Goal: Browse casually: Explore the website without a specific task or goal

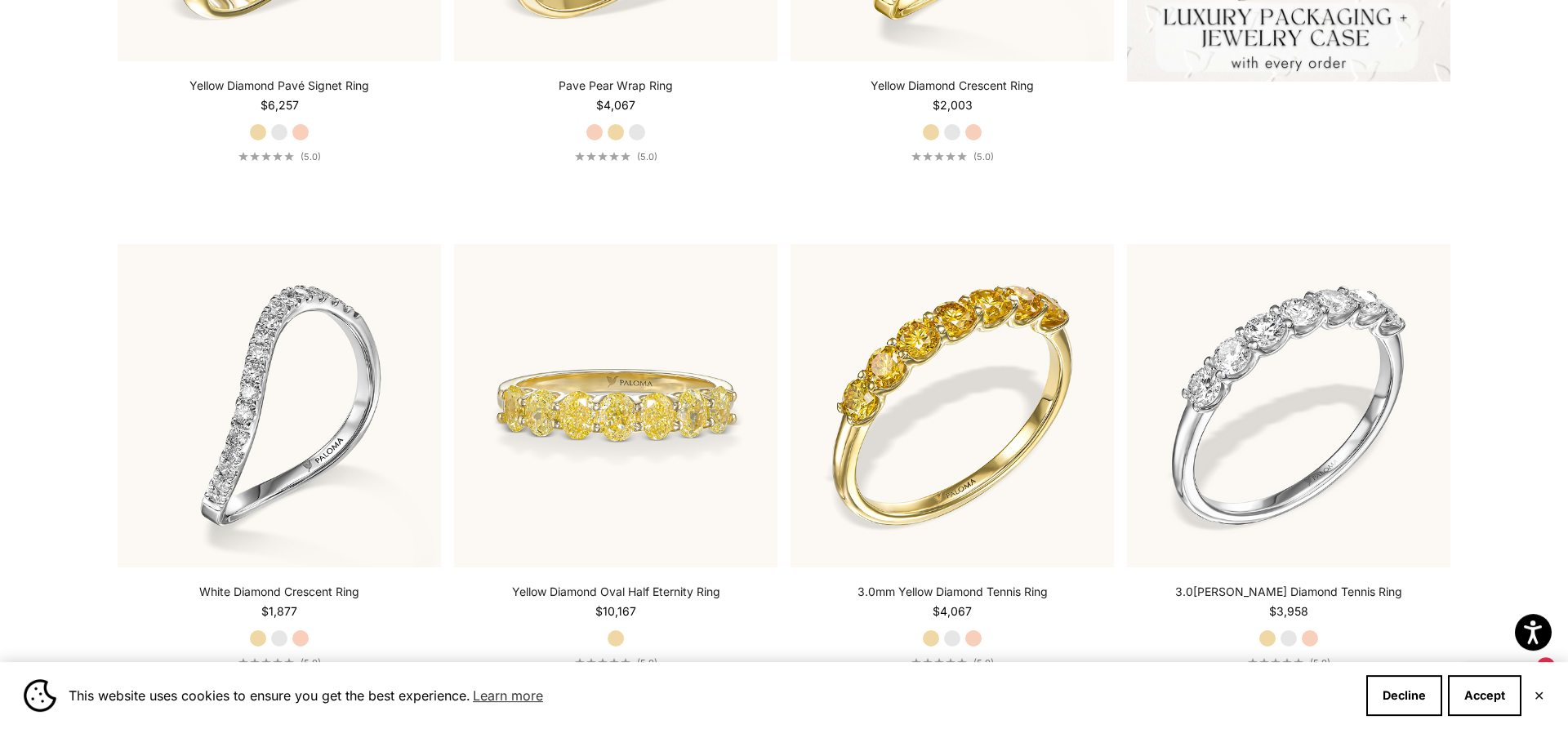
scroll to position [841, 0]
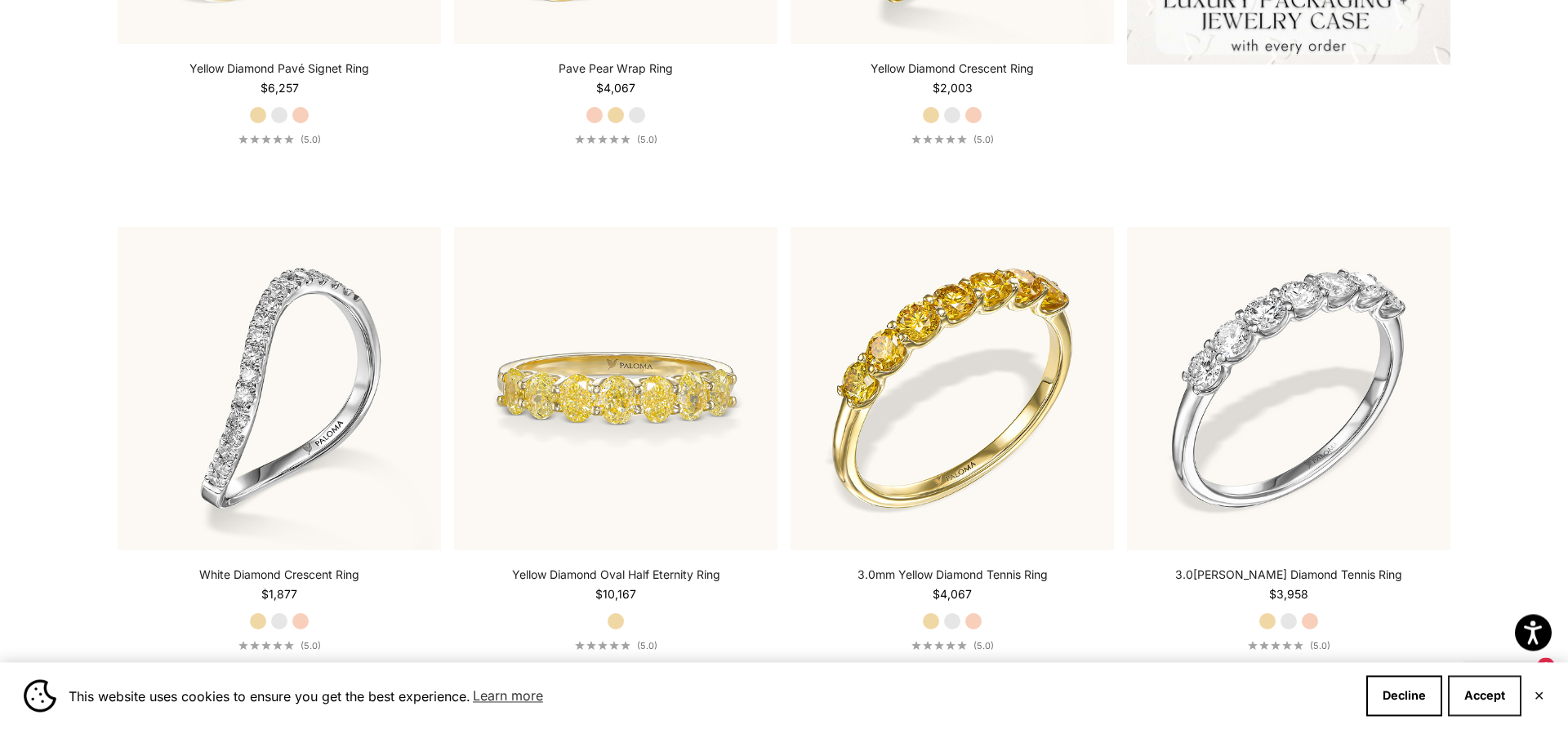
click at [1478, 712] on button "Accept" at bounding box center [1485, 696] width 74 height 41
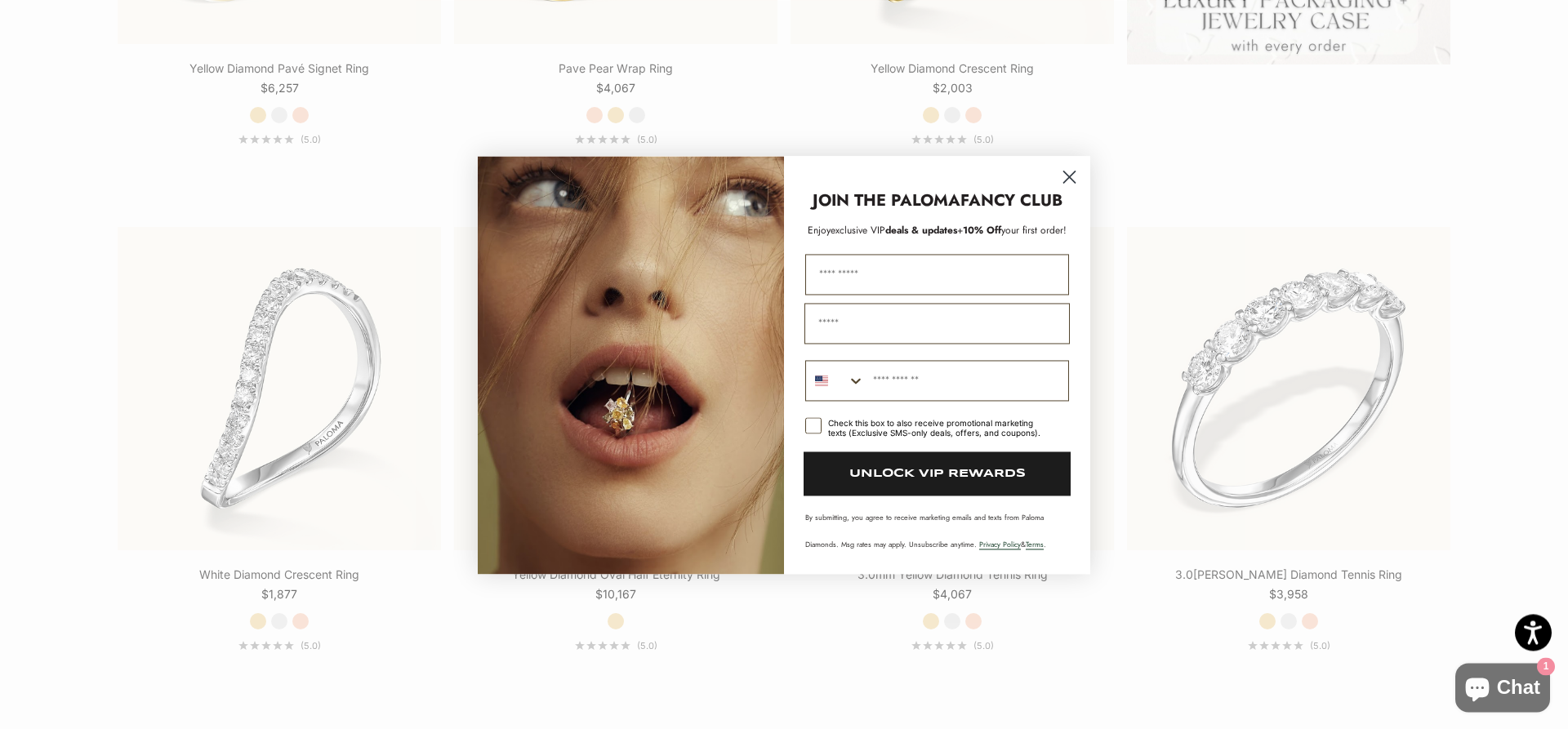
click at [1063, 186] on circle "Close dialog" at bounding box center [1069, 175] width 27 height 27
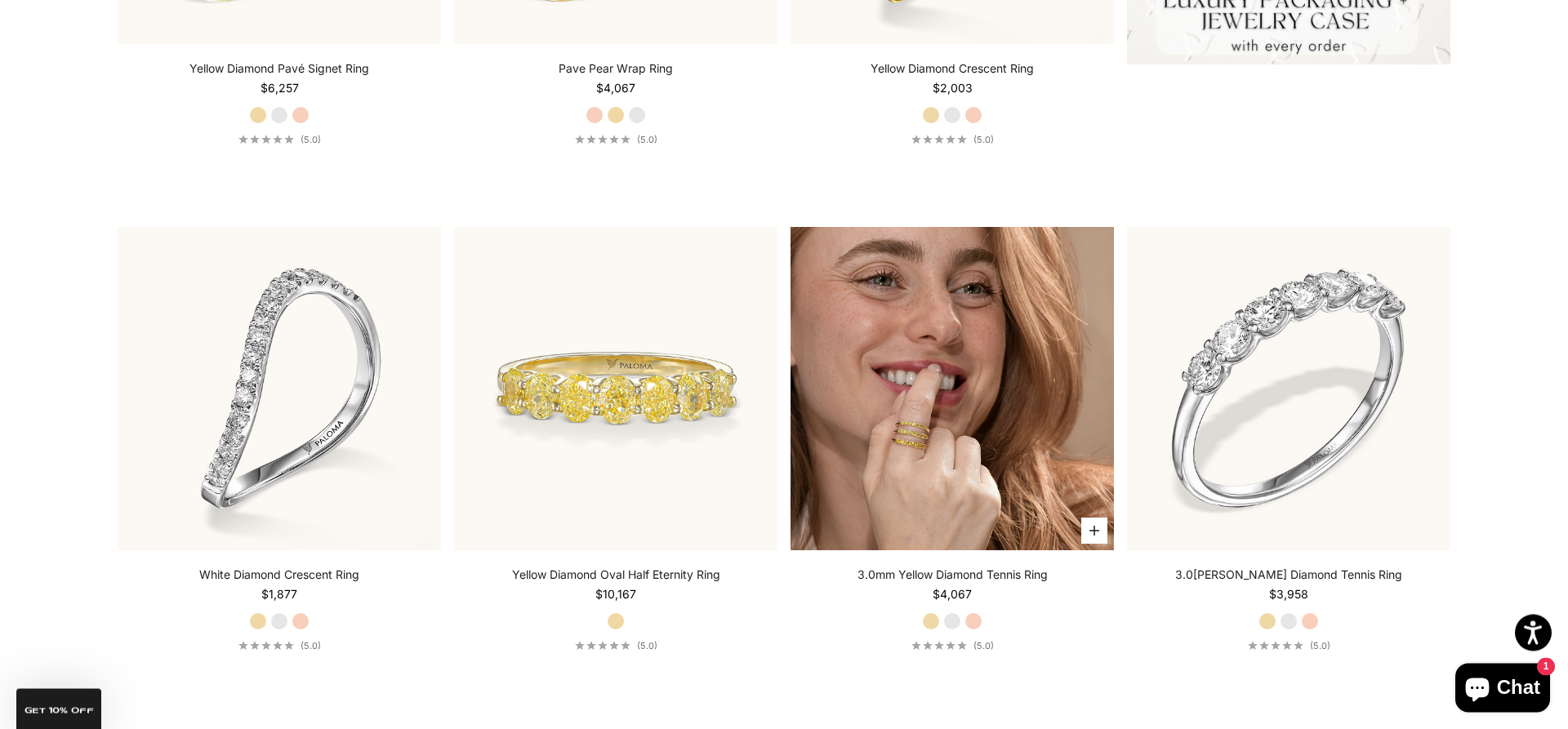
scroll to position [0, 0]
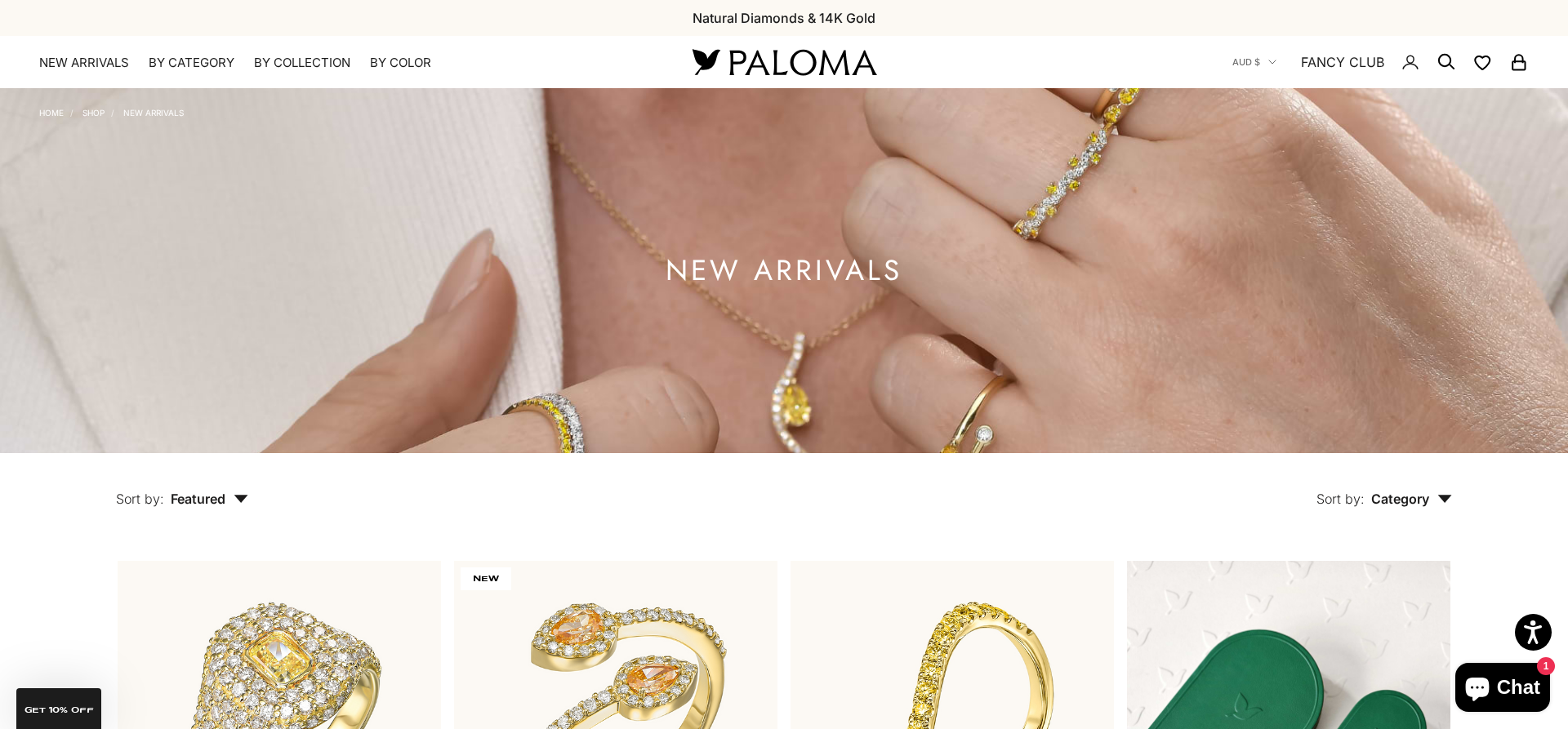
click at [784, 67] on img at bounding box center [784, 62] width 196 height 34
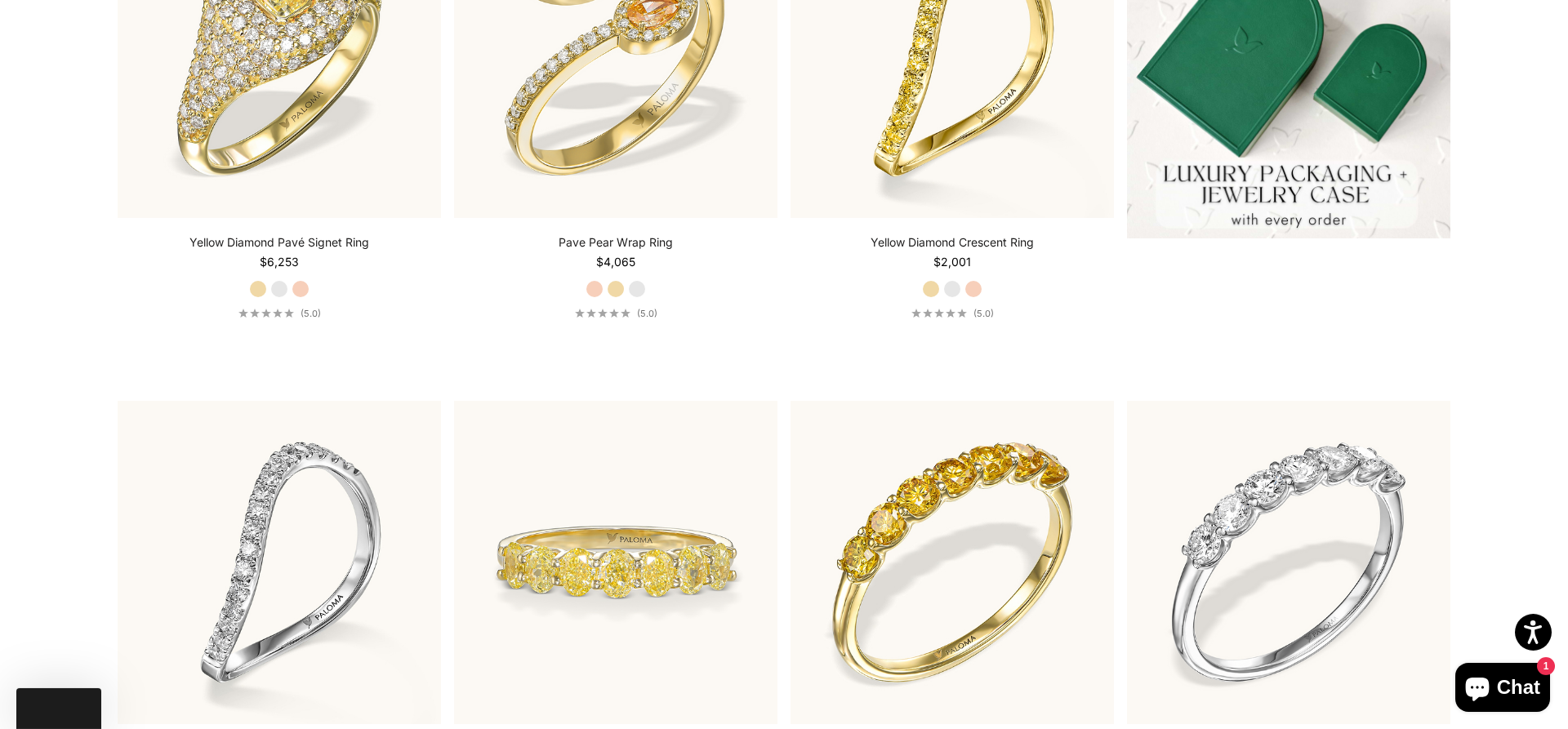
scroll to position [666, 0]
